Goal: Browse casually

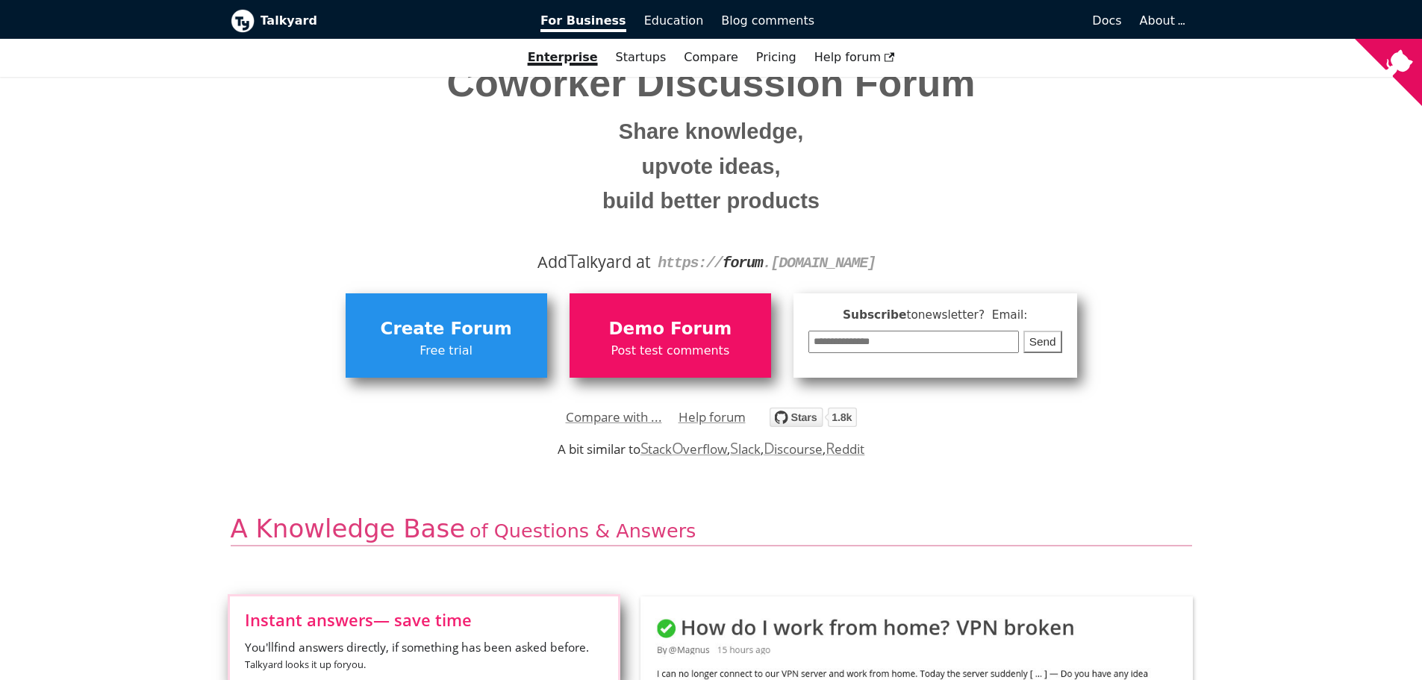
scroll to position [100, 0]
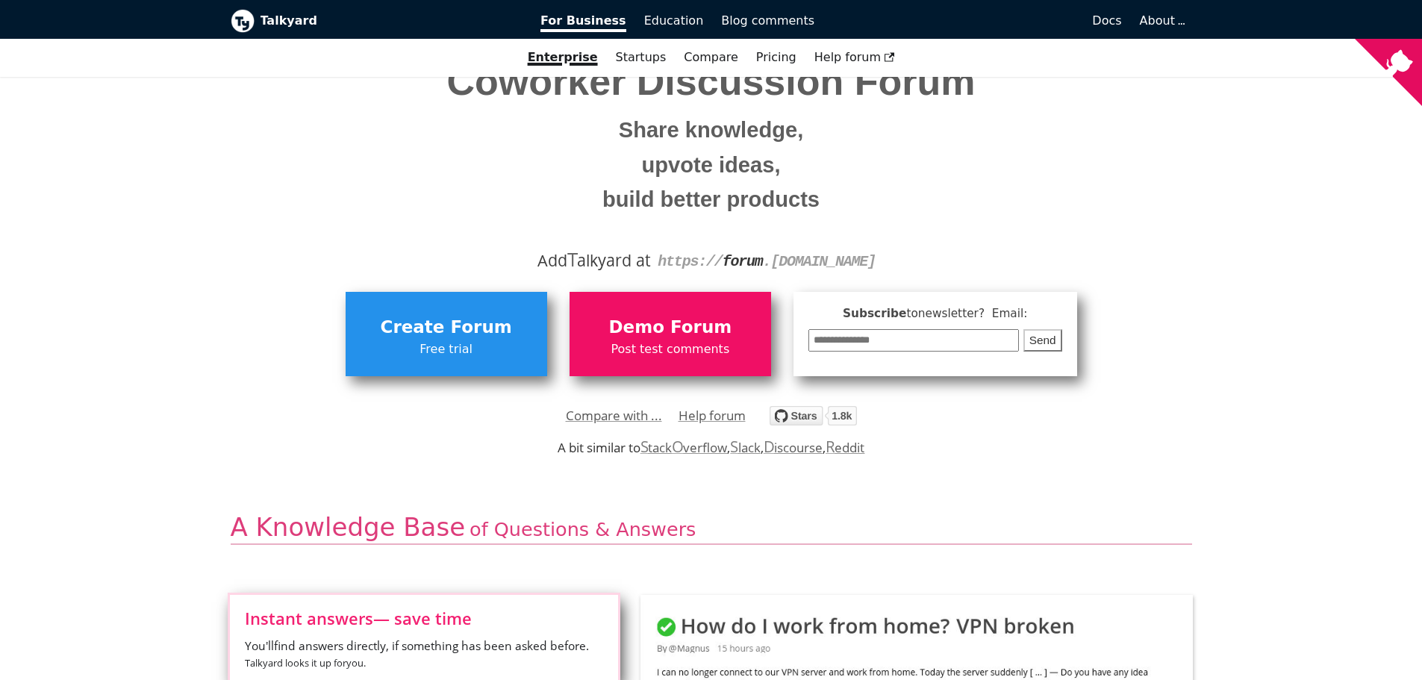
click at [543, 455] on div "A bit similar to   S tack O verflow ,   S lack ,   D iscourse ,   R eddit" at bounding box center [711, 447] width 1422 height 25
drag, startPoint x: 533, startPoint y: 449, endPoint x: 894, endPoint y: 458, distance: 361.5
click at [894, 458] on div "A bit similar to   S tack O verflow ,   S lack ,   D iscourse ,   R eddit" at bounding box center [711, 447] width 1422 height 25
drag, startPoint x: 536, startPoint y: 446, endPoint x: 889, endPoint y: 435, distance: 352.6
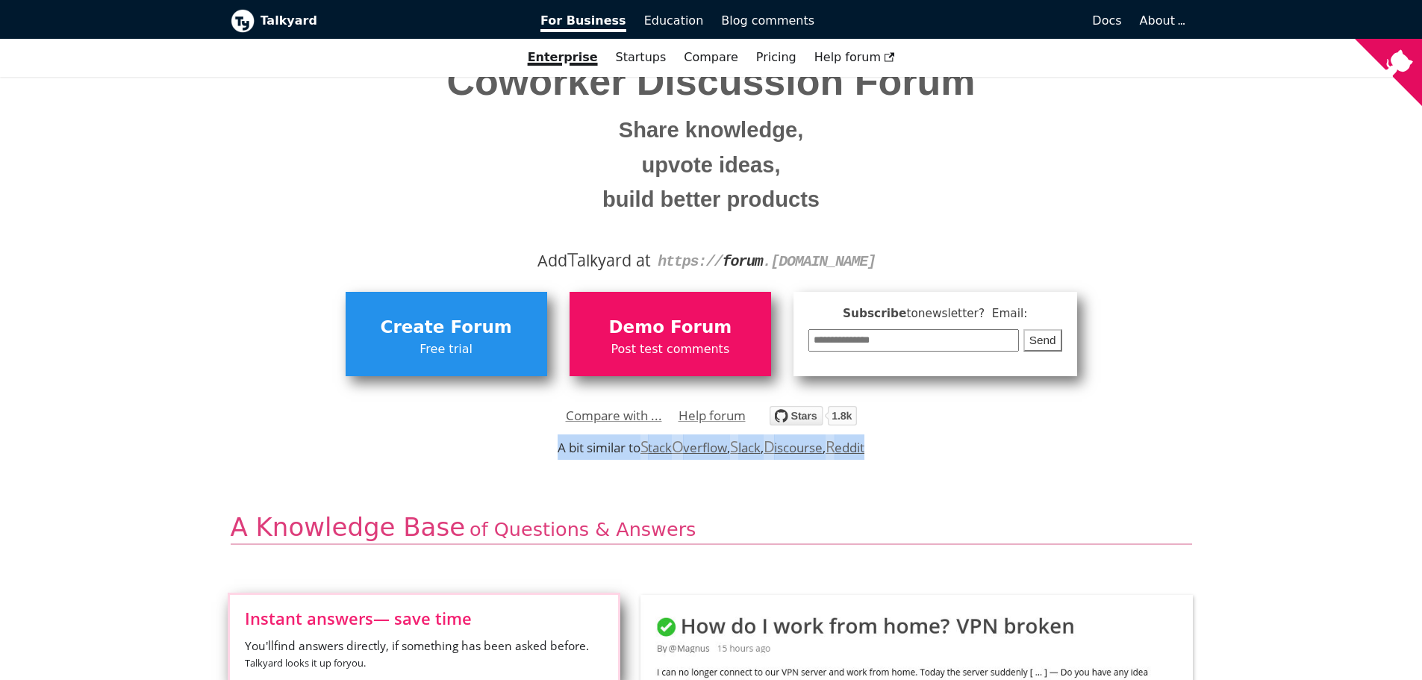
click at [889, 435] on div "A bit similar to   S tack O verflow ,   S lack ,   D iscourse ,   R eddit" at bounding box center [711, 447] width 1422 height 25
click at [894, 453] on div "A bit similar to   S tack O verflow ,   S lack ,   D iscourse ,   R eddit" at bounding box center [711, 447] width 1422 height 25
drag, startPoint x: 535, startPoint y: 449, endPoint x: 903, endPoint y: 457, distance: 368.9
click at [903, 457] on div "A bit similar to   S tack O verflow ,   S lack ,   D iscourse ,   R eddit" at bounding box center [711, 447] width 1422 height 25
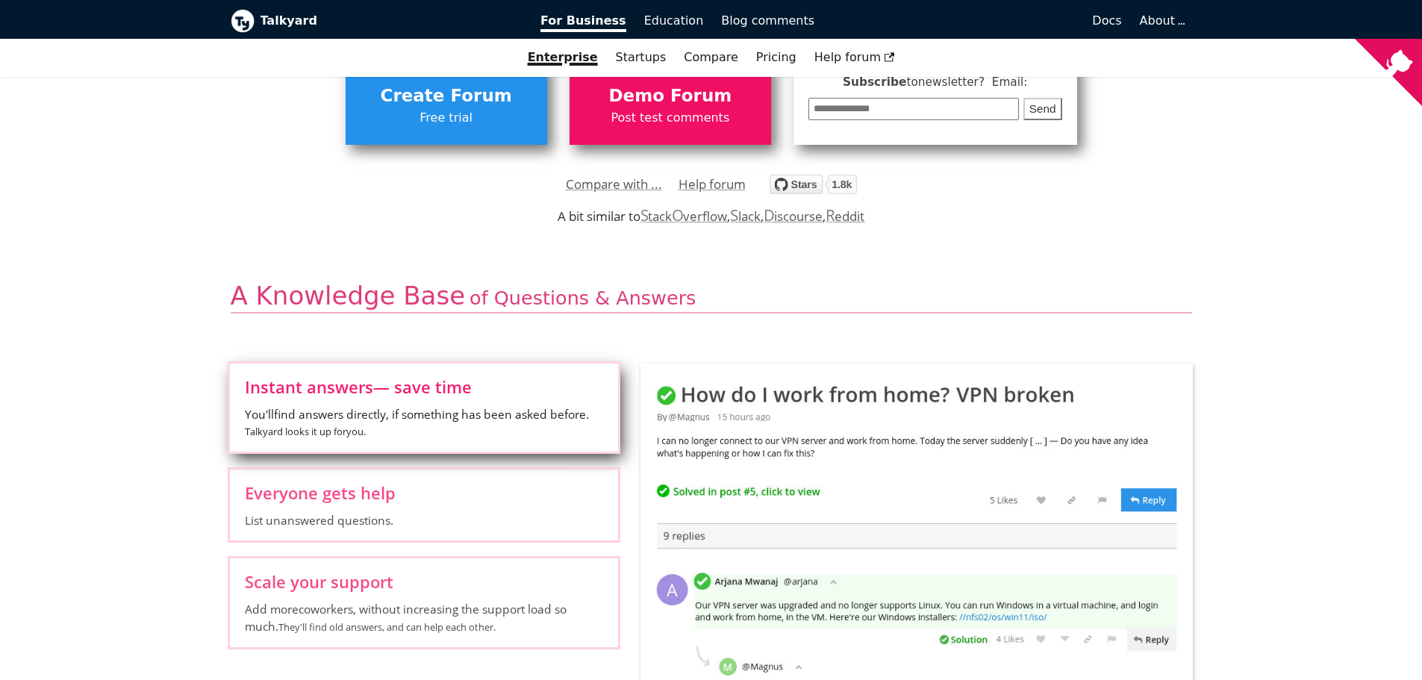
scroll to position [0, 0]
